Goal: Information Seeking & Learning: Understand process/instructions

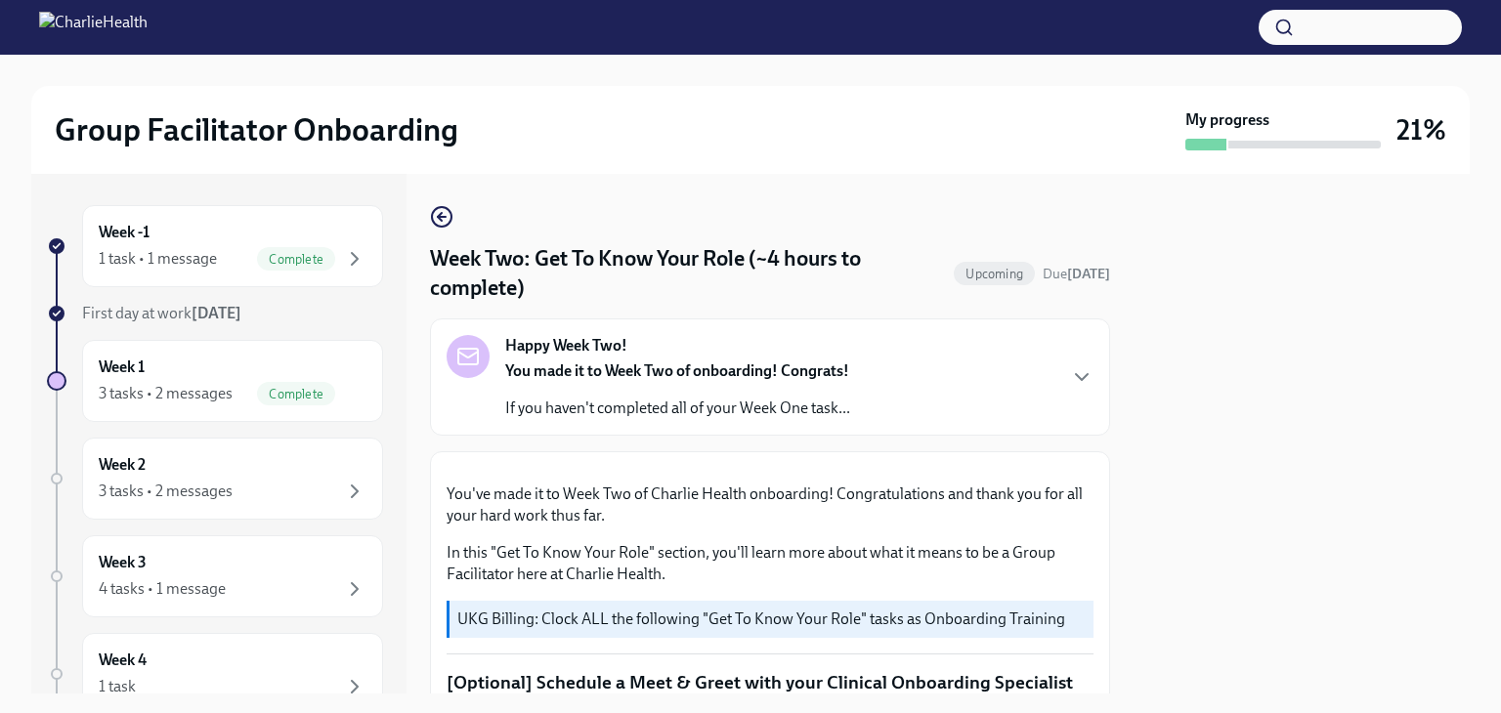
scroll to position [885, 0]
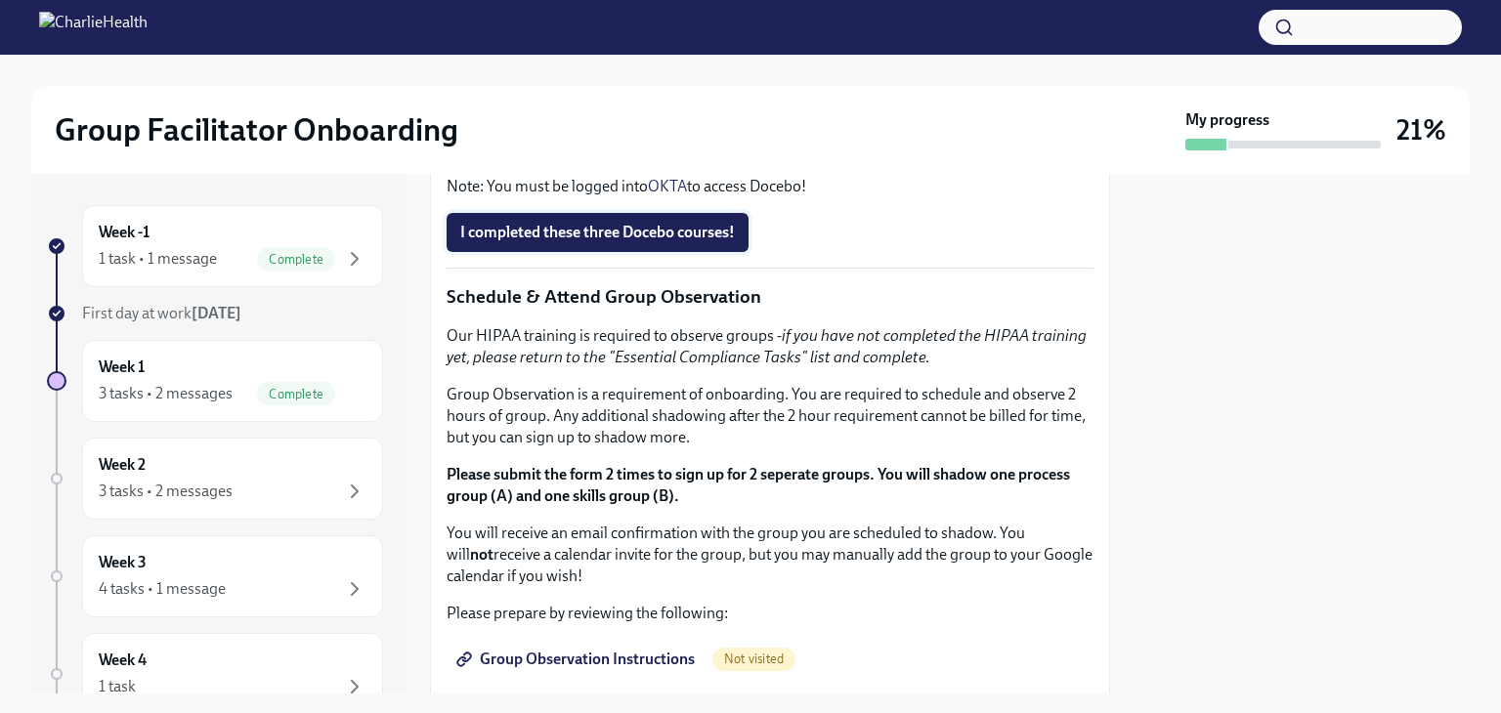
click at [630, 242] on span "I completed these three Docebo courses!" at bounding box center [597, 233] width 275 height 20
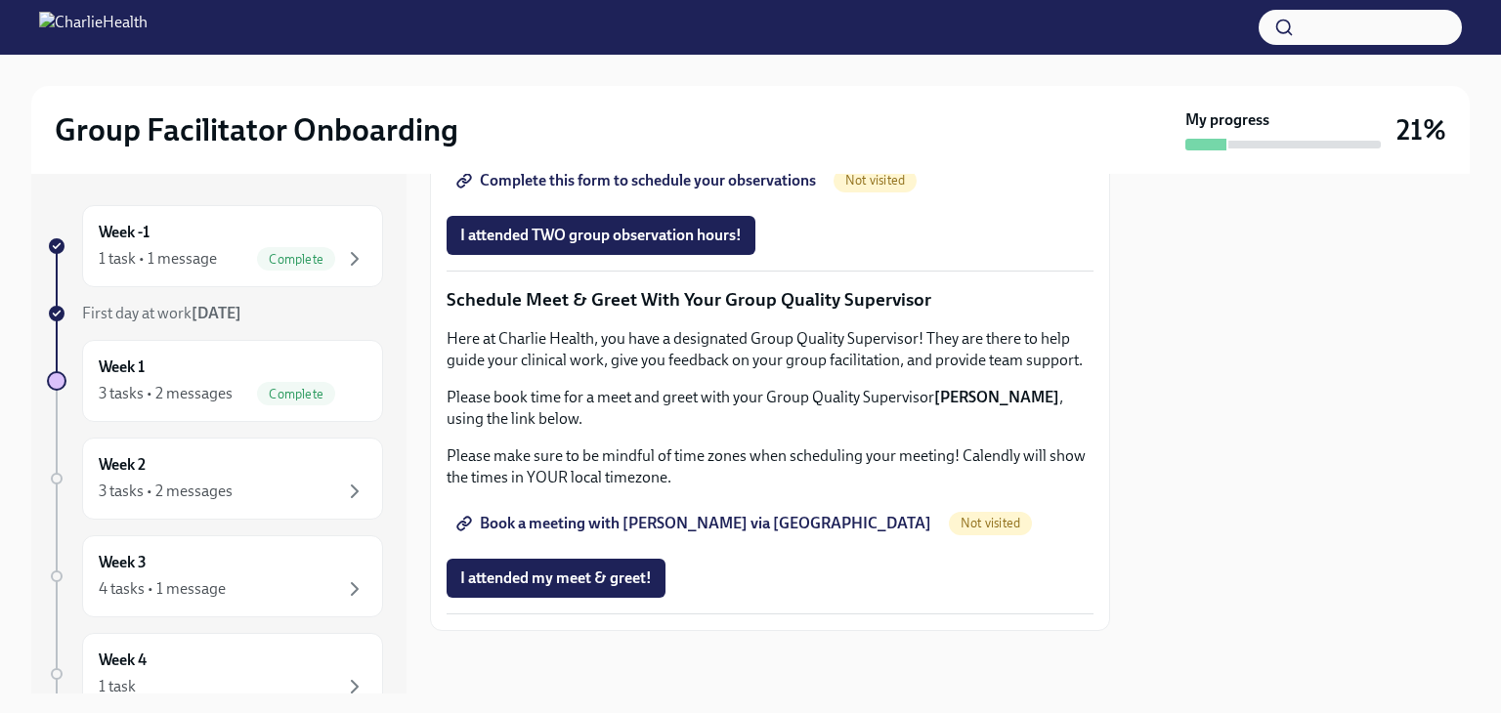
scroll to position [1892, 0]
click at [633, 527] on span "Book a meeting with [PERSON_NAME] via [GEOGRAPHIC_DATA]" at bounding box center [695, 524] width 471 height 20
click at [602, 136] on span "Group Observation Instructions" at bounding box center [577, 126] width 235 height 20
click at [793, 191] on span "Complete this form to schedule your observations" at bounding box center [638, 181] width 356 height 20
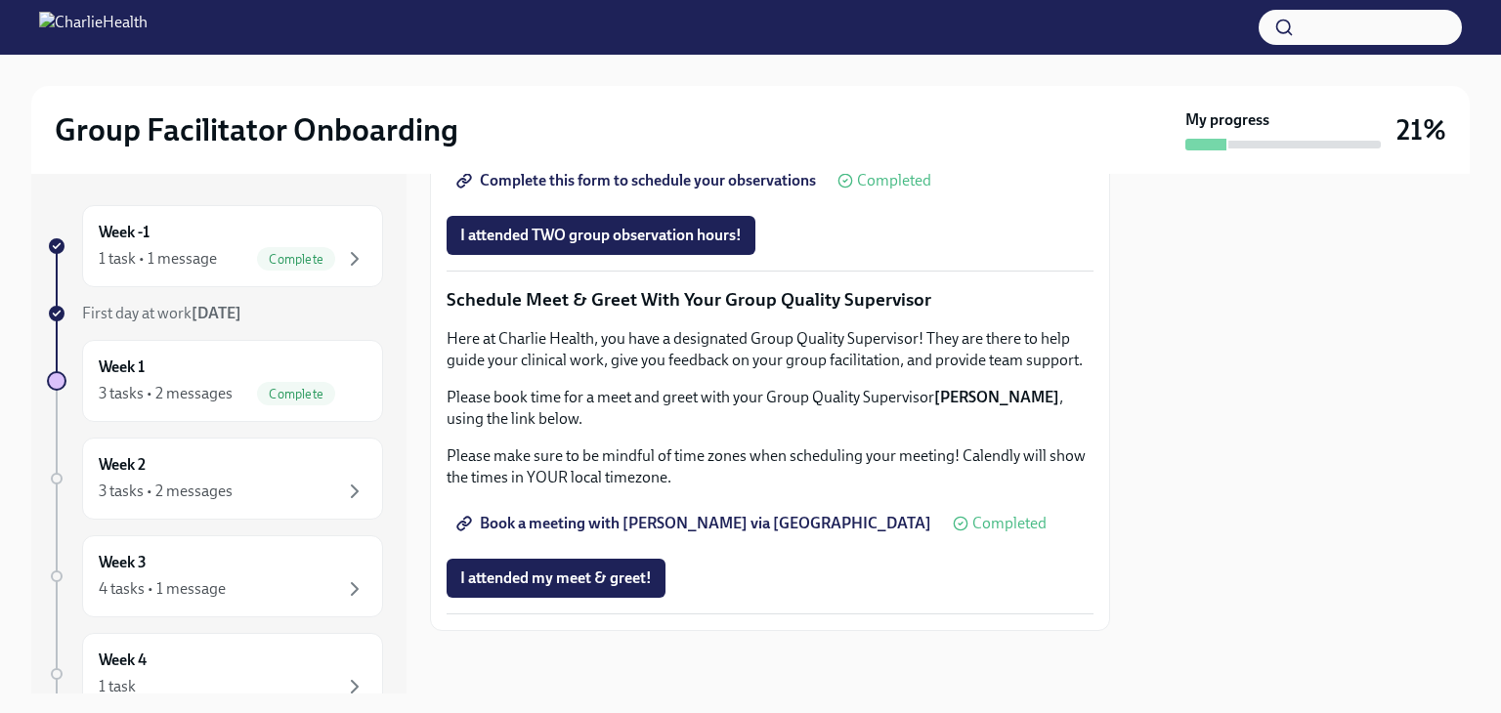
click at [722, 191] on span "Complete this form to schedule your observations" at bounding box center [638, 181] width 356 height 20
click at [181, 387] on div "3 tasks • 2 messages" at bounding box center [166, 393] width 134 height 21
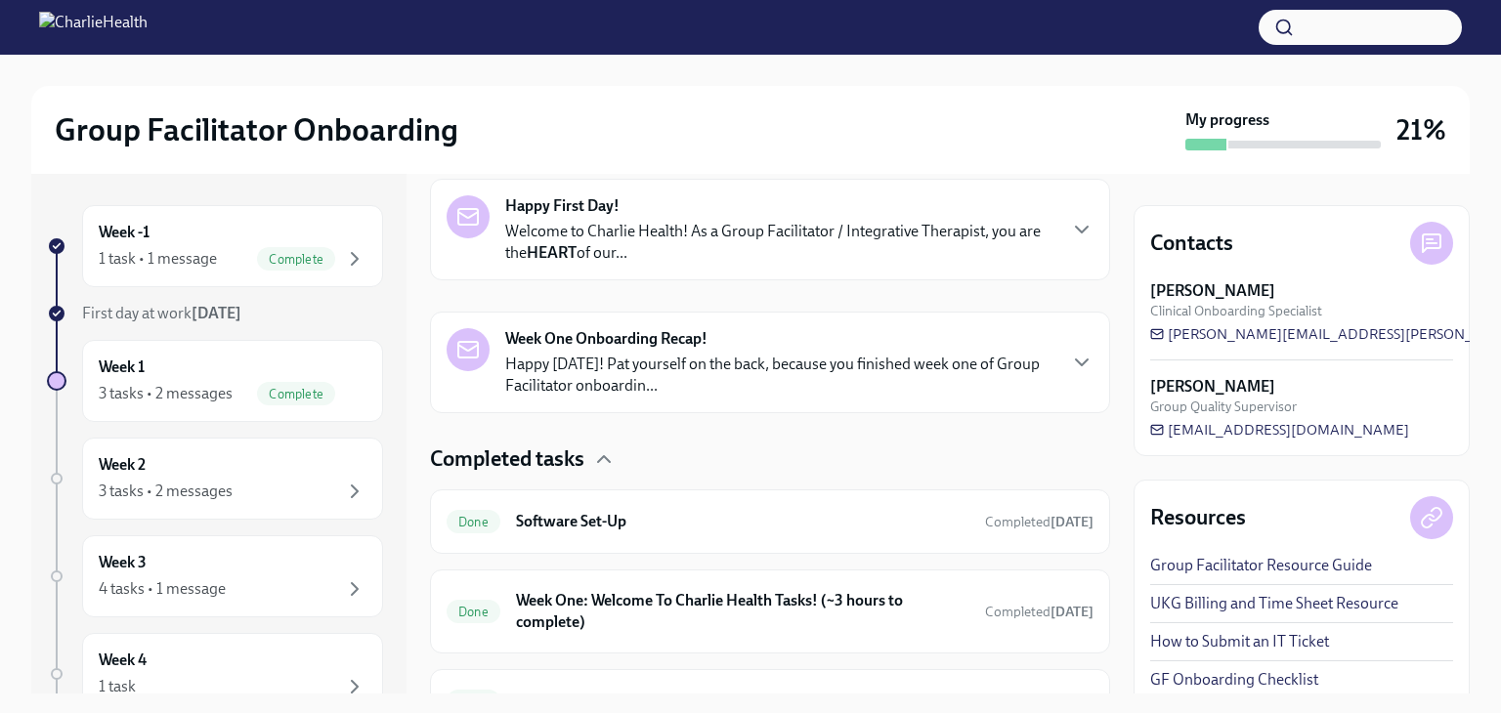
scroll to position [418, 0]
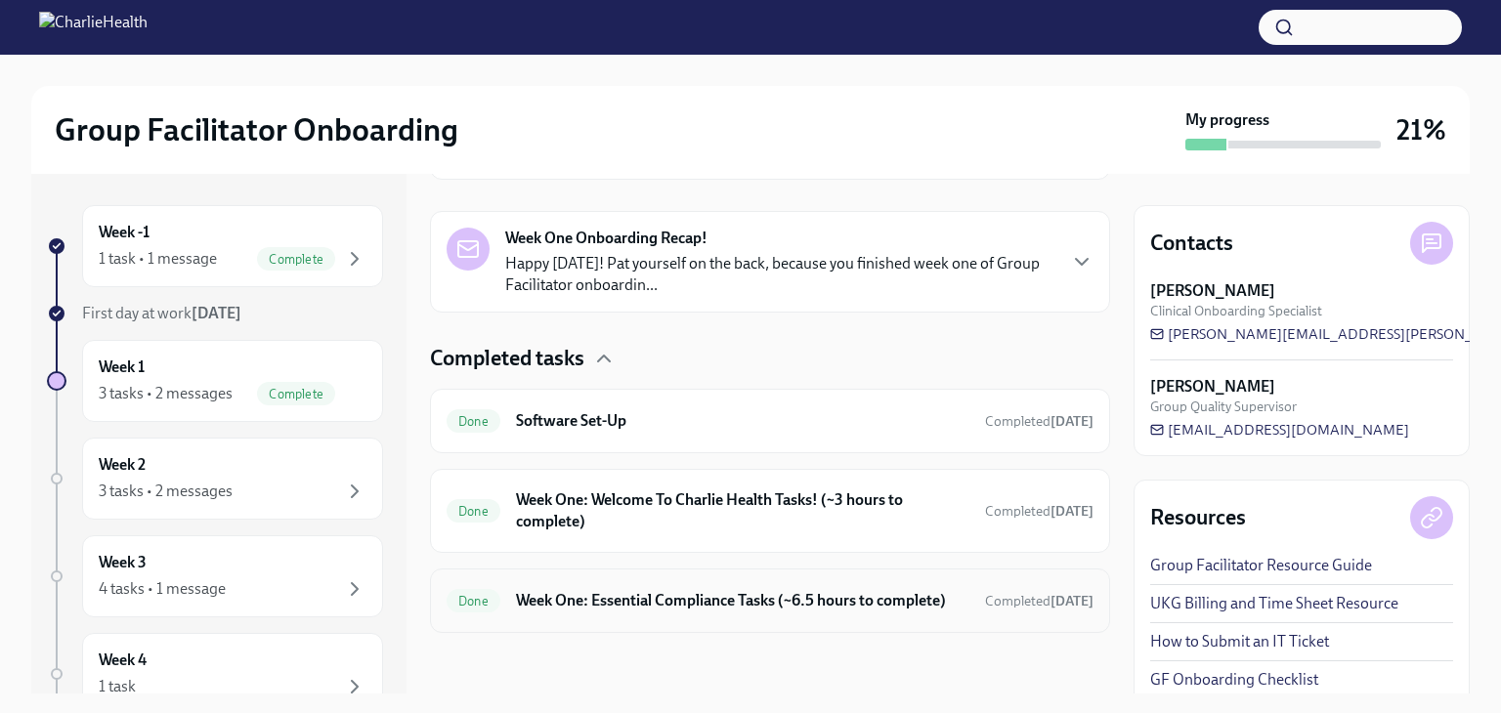
click at [849, 599] on h6 "Week One: Essential Compliance Tasks (~6.5 hours to complete)" at bounding box center [742, 600] width 453 height 21
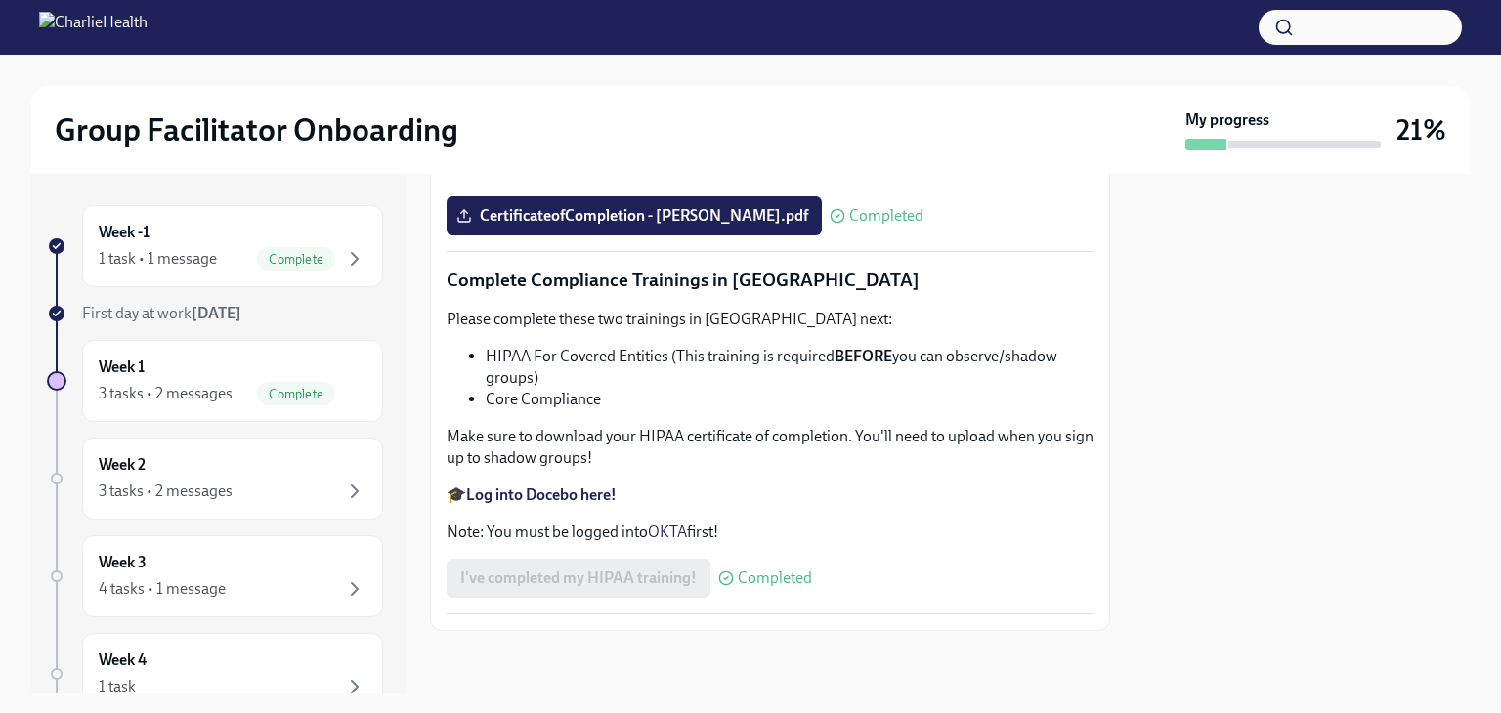
scroll to position [4620, 0]
click at [500, 499] on strong "Log into Docebo here!" at bounding box center [541, 495] width 150 height 19
click at [196, 481] on div "3 tasks • 2 messages" at bounding box center [166, 491] width 134 height 21
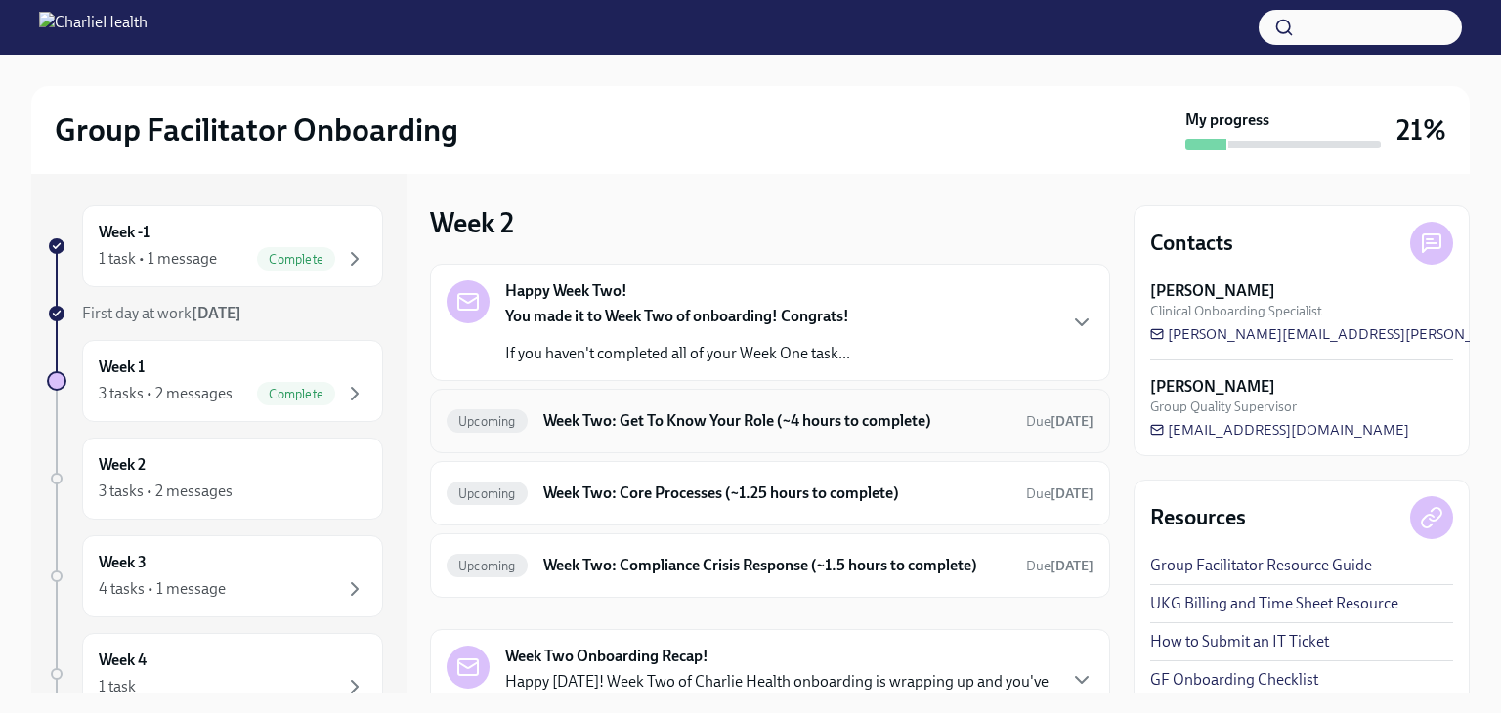
click at [911, 428] on h6 "Week Two: Get To Know Your Role (~4 hours to complete)" at bounding box center [776, 420] width 467 height 21
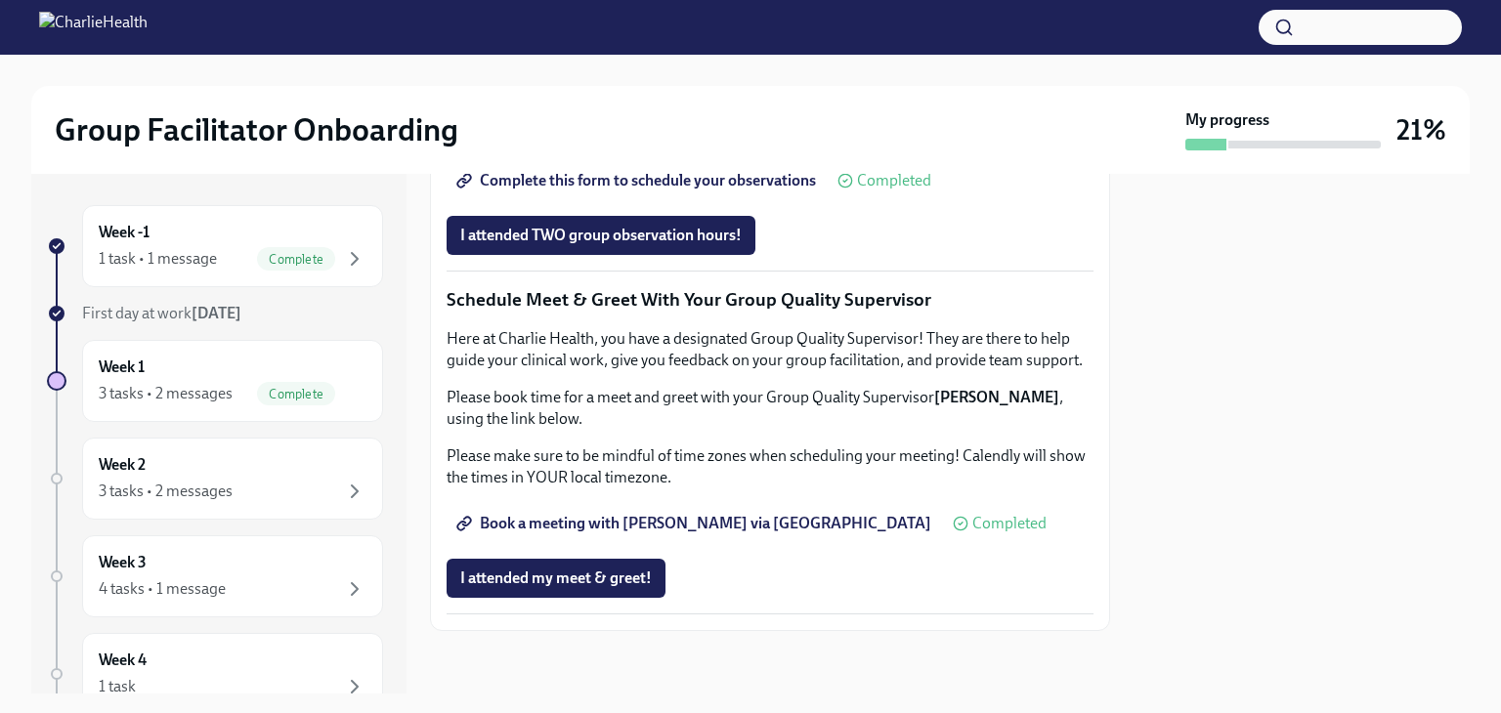
scroll to position [1892, 0]
